Goal: Find specific page/section: Find specific page/section

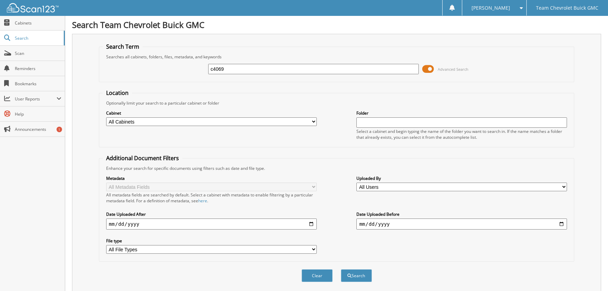
type input "c4069"
click at [341, 269] on button "Search" at bounding box center [356, 275] width 31 height 13
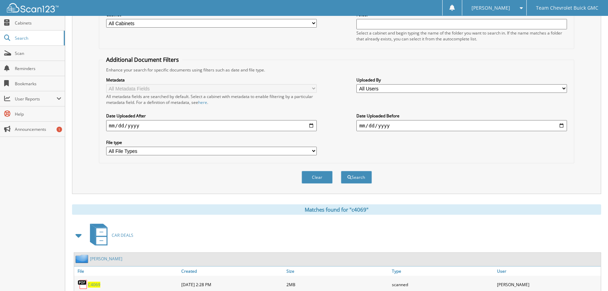
scroll to position [118, 0]
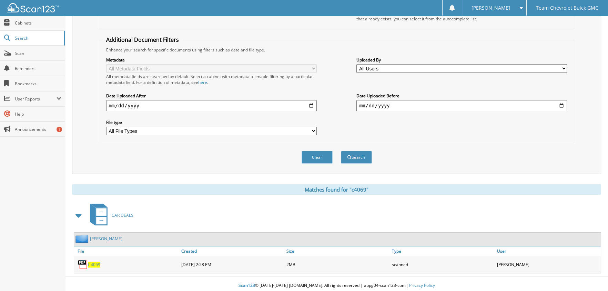
click at [102, 258] on div "C4069" at bounding box center [127, 264] width 106 height 14
click at [91, 261] on span "C4069" at bounding box center [94, 264] width 12 height 6
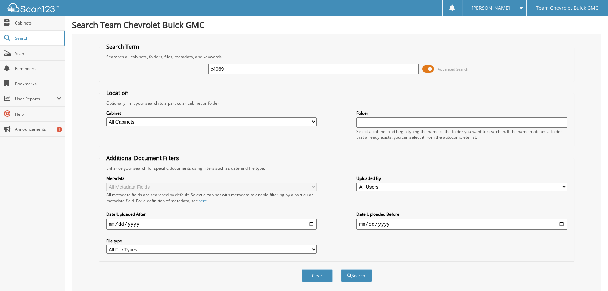
drag, startPoint x: 232, startPoint y: 65, endPoint x: 177, endPoint y: 55, distance: 55.7
click at [184, 52] on fieldset "Search Term Searches all cabinets, folders, files, metadata, and keywords c4069…" at bounding box center [337, 62] width 476 height 39
type input "C3977"
click at [341, 269] on button "Search" at bounding box center [356, 275] width 31 height 13
